Goal: Task Accomplishment & Management: Use online tool/utility

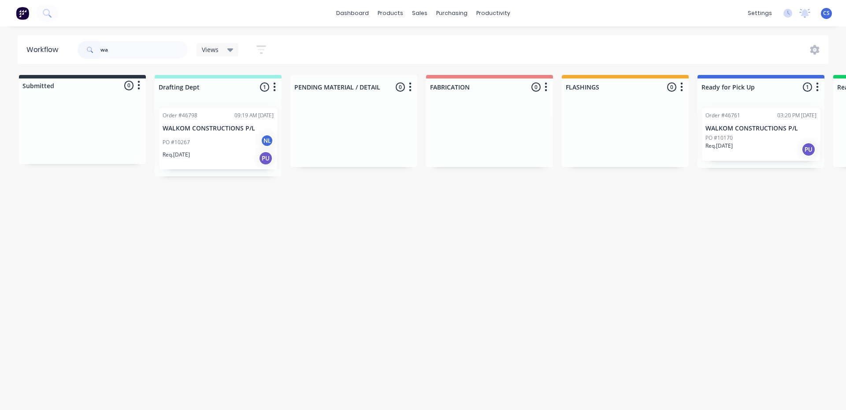
type input "w"
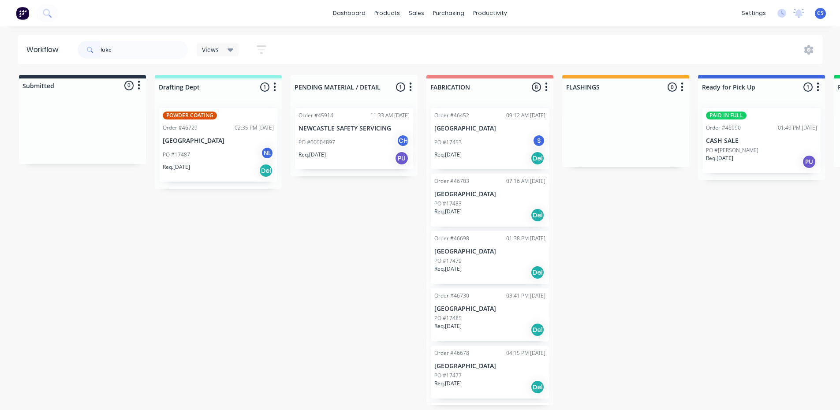
type input "luke"
click at [758, 145] on div "PAID IN FULL Order #46990 01:49 PM [DATE] CASH SALE PO #[PERSON_NAME] Req. [DAT…" at bounding box center [761, 140] width 118 height 65
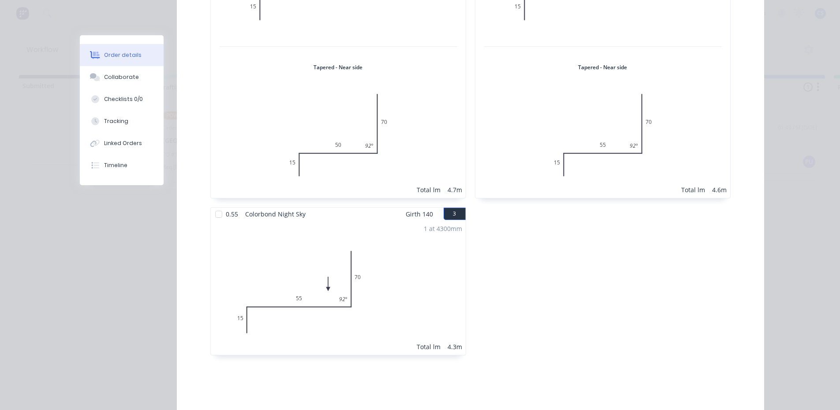
scroll to position [264, 0]
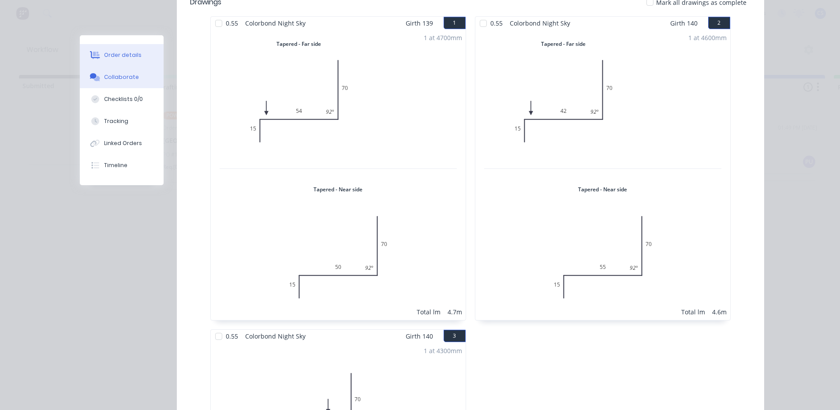
click at [130, 82] on button "Collaborate" at bounding box center [122, 77] width 84 height 22
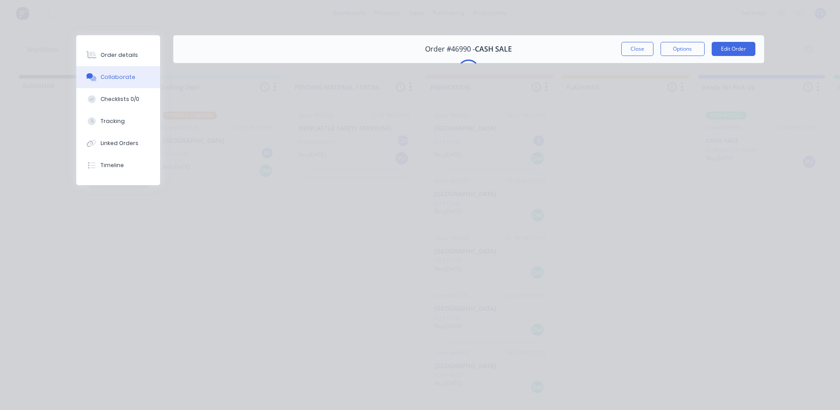
scroll to position [0, 0]
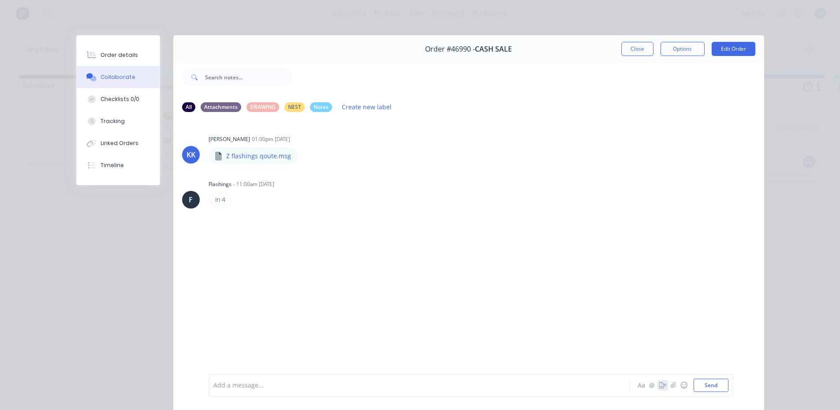
click at [657, 385] on button "button" at bounding box center [662, 385] width 11 height 11
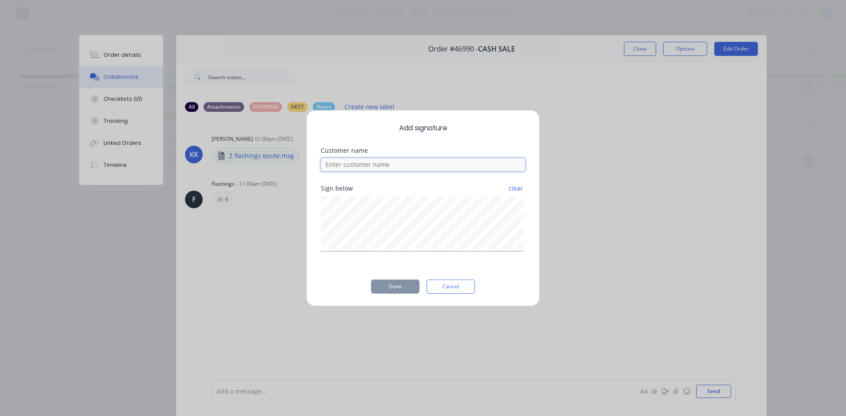
click at [423, 164] on input at bounding box center [423, 164] width 204 height 13
type input "luke"
click at [401, 286] on button "Done" at bounding box center [395, 287] width 48 height 14
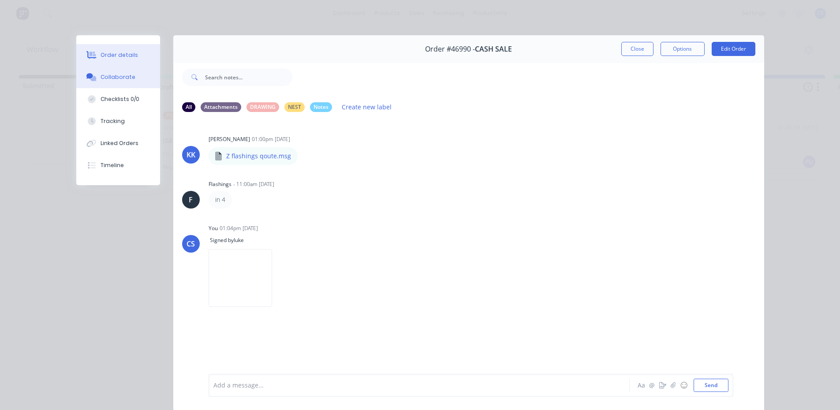
click at [105, 55] on div "Order details" at bounding box center [118, 55] width 37 height 8
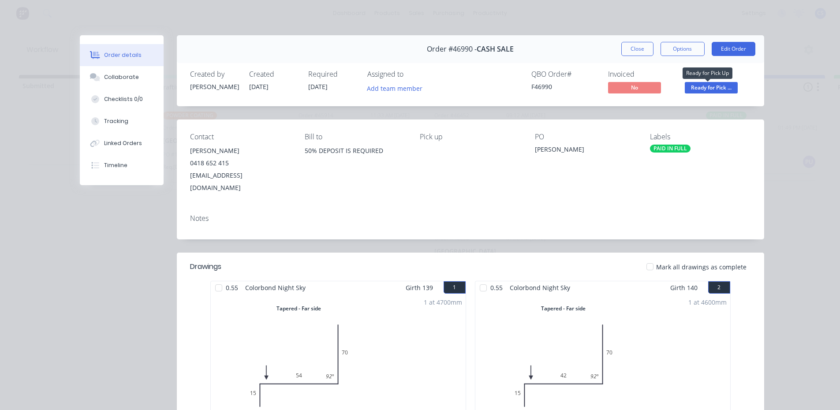
click at [699, 88] on span "Ready for Pick ..." at bounding box center [710, 87] width 53 height 11
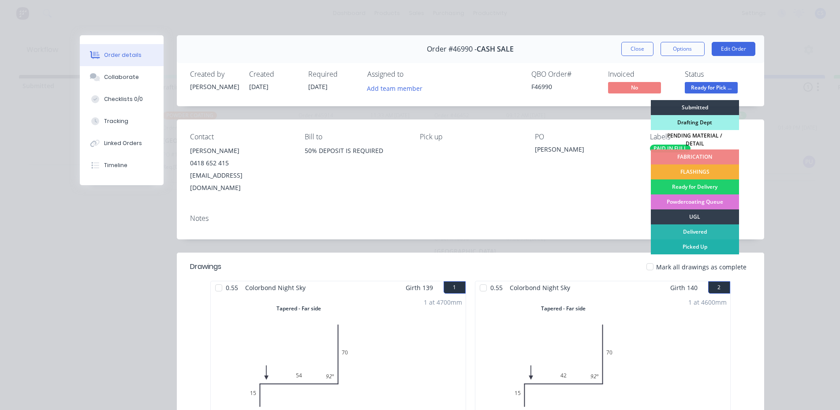
click at [691, 244] on div "Picked Up" at bounding box center [694, 246] width 88 height 15
